Goal: Share content: Share content

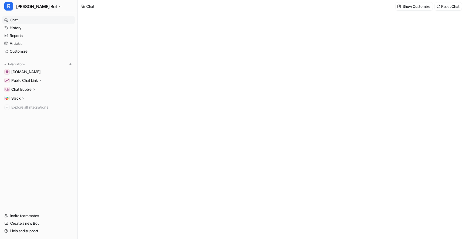
type textarea "**********"
click at [23, 80] on p "Public Chat Link" at bounding box center [24, 80] width 26 height 5
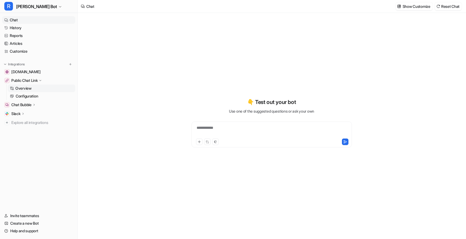
click at [23, 89] on p "Overview" at bounding box center [23, 87] width 16 height 5
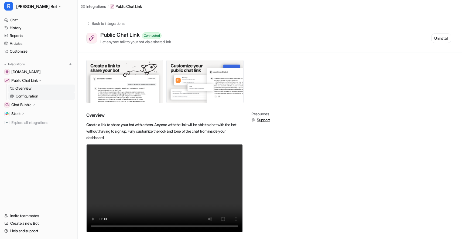
click at [25, 96] on p "Configuration" at bounding box center [27, 95] width 22 height 5
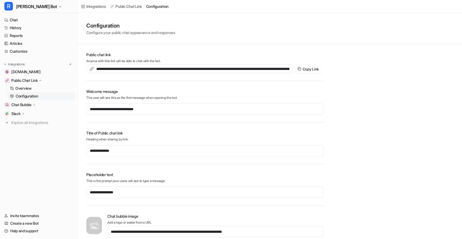
drag, startPoint x: 314, startPoint y: 67, endPoint x: 337, endPoint y: 40, distance: 35.2
click at [314, 67] on button "Copy Link" at bounding box center [308, 68] width 26 height 9
